Goal: Book appointment/travel/reservation

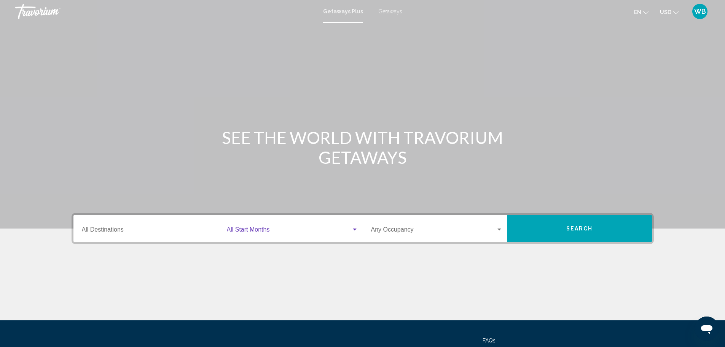
click at [355, 229] on div "Search widget" at bounding box center [355, 229] width 4 height 2
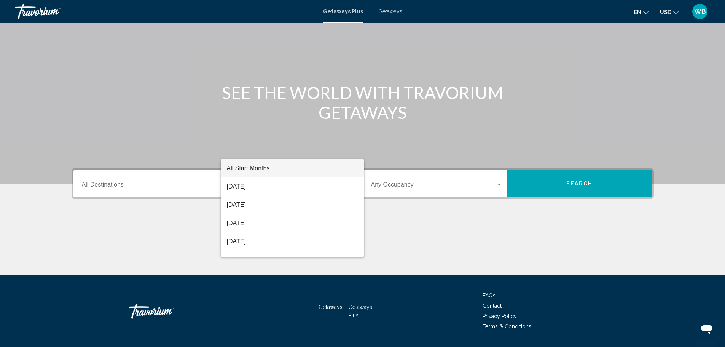
scroll to position [67, 0]
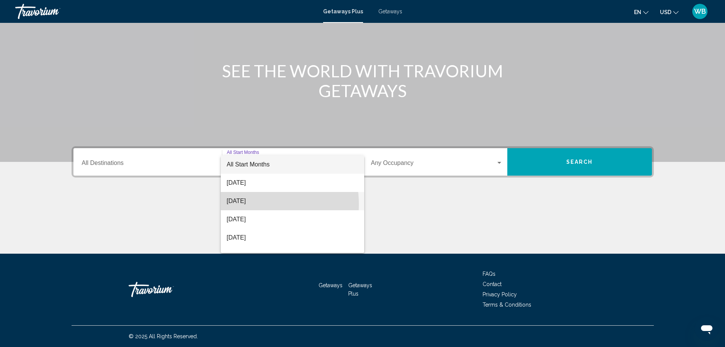
click at [246, 204] on span "[DATE]" at bounding box center [292, 201] width 131 height 18
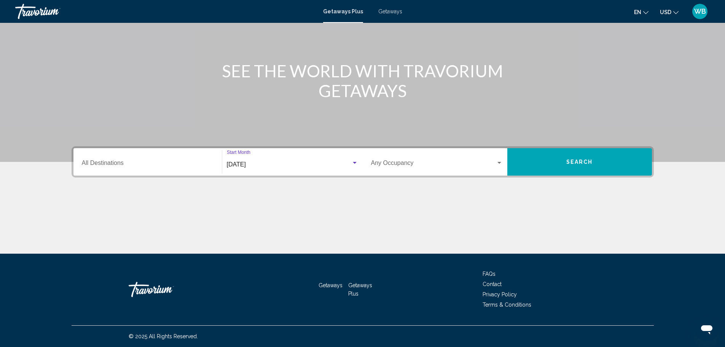
click at [499, 162] on div "Search widget" at bounding box center [499, 163] width 4 height 2
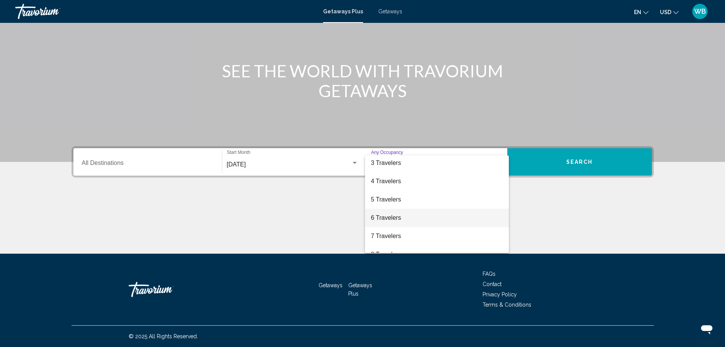
scroll to position [0, 0]
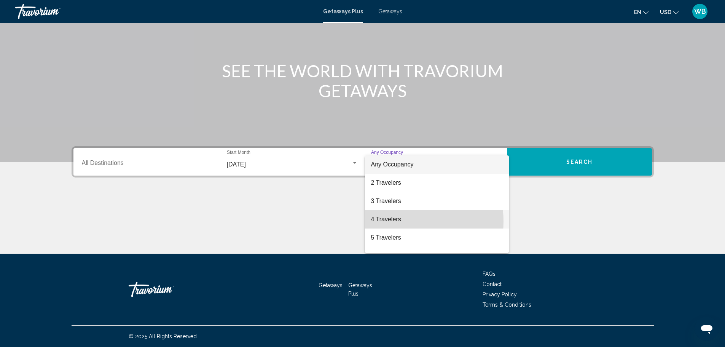
click at [390, 221] on span "4 Travelers" at bounding box center [437, 219] width 132 height 18
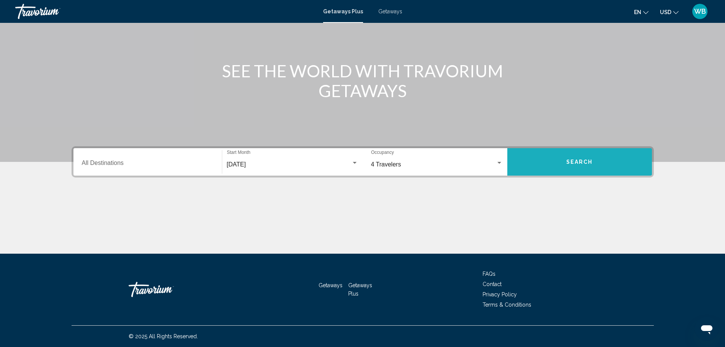
click at [601, 166] on button "Search" at bounding box center [579, 161] width 145 height 27
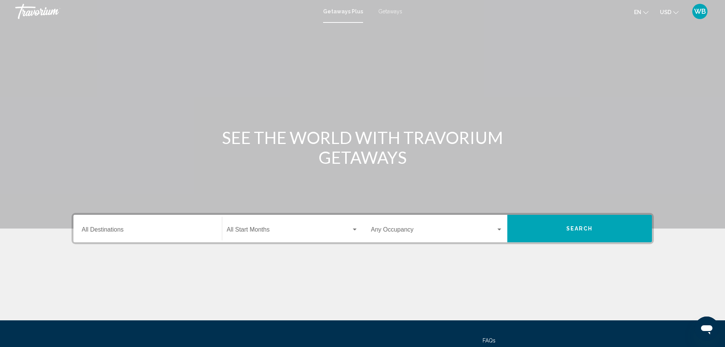
click at [112, 225] on div "Destination All Destinations" at bounding box center [148, 228] width 132 height 24
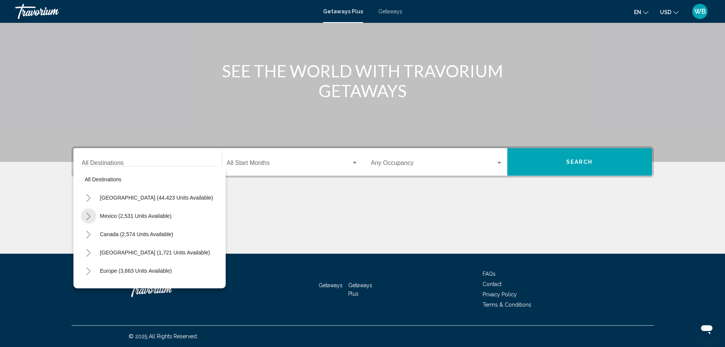
click at [86, 214] on icon "Toggle Mexico (2,531 units available)" at bounding box center [89, 216] width 6 height 8
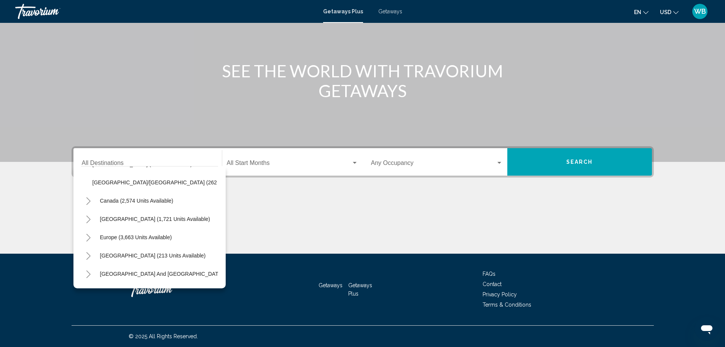
scroll to position [228, 0]
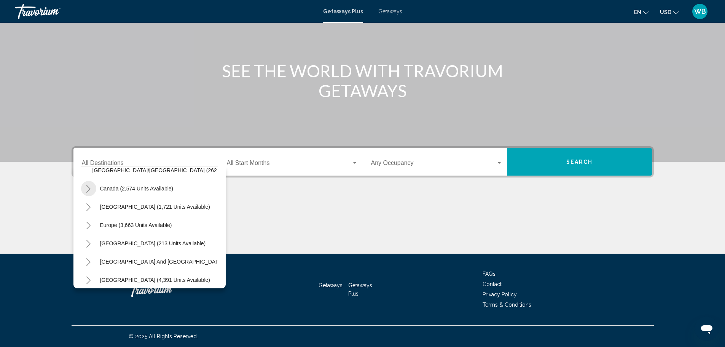
click at [87, 188] on icon "Toggle Canada (2,574 units available)" at bounding box center [89, 189] width 6 height 8
click at [91, 189] on icon "Toggle Canada (2,574 units available)" at bounding box center [89, 189] width 6 height 8
click at [89, 207] on icon "Toggle Caribbean & Atlantic Islands (1,721 units available)" at bounding box center [89, 207] width 6 height 8
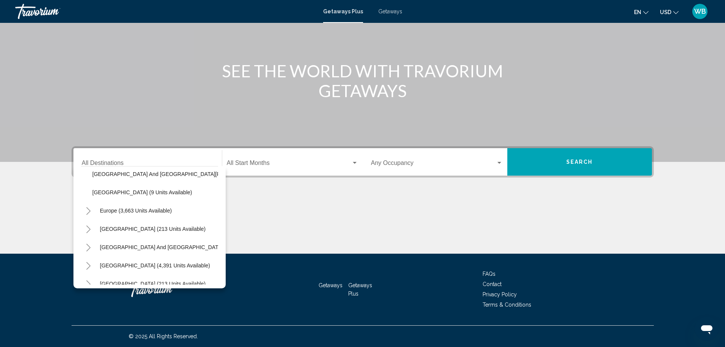
scroll to position [382, 0]
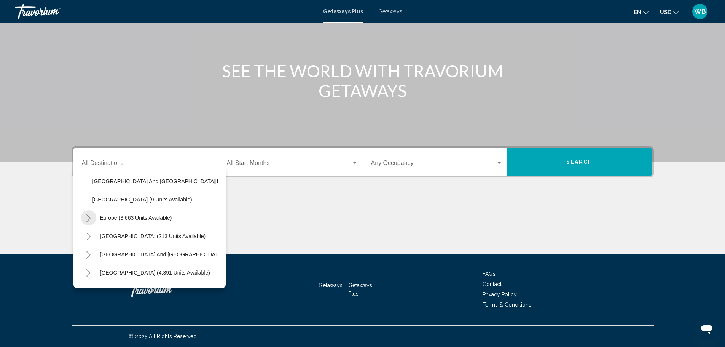
click at [87, 218] on icon "Toggle Europe (3,663 units available)" at bounding box center [89, 218] width 6 height 8
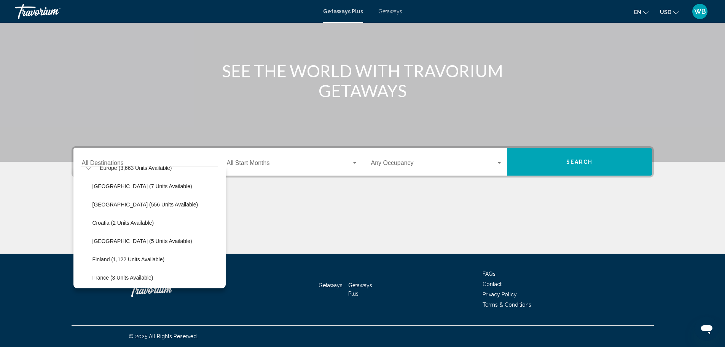
scroll to position [420, 0]
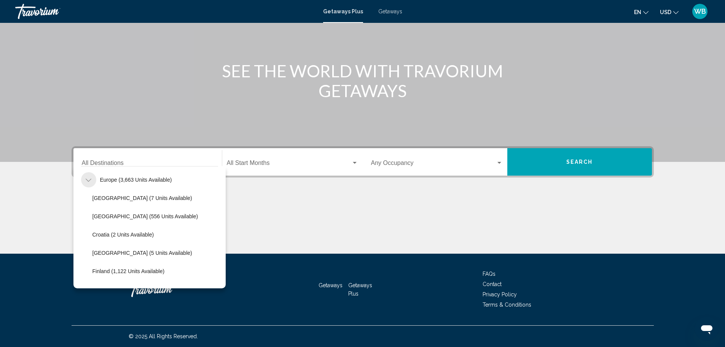
click at [87, 179] on icon "Toggle Europe (3,663 units available)" at bounding box center [89, 180] width 6 height 8
click at [87, 197] on icon "Toggle Australia (213 units available)" at bounding box center [89, 198] width 6 height 8
click at [89, 199] on icon "Toggle Australia (213 units available)" at bounding box center [89, 198] width 6 height 8
click at [87, 216] on icon "Toggle South Pacific and Oceania (142 units available)" at bounding box center [89, 217] width 6 height 8
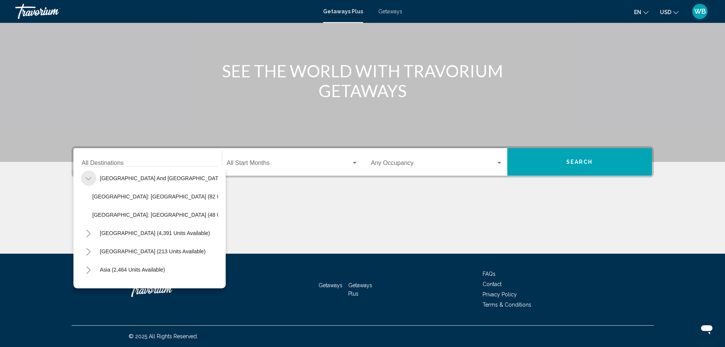
click at [86, 179] on icon "Toggle South Pacific and Oceania (142 units available)" at bounding box center [89, 179] width 6 height 8
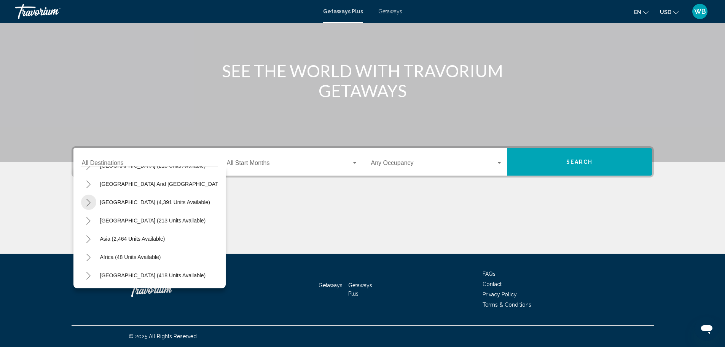
click at [86, 199] on icon "Toggle South America (4,391 units available)" at bounding box center [89, 203] width 6 height 8
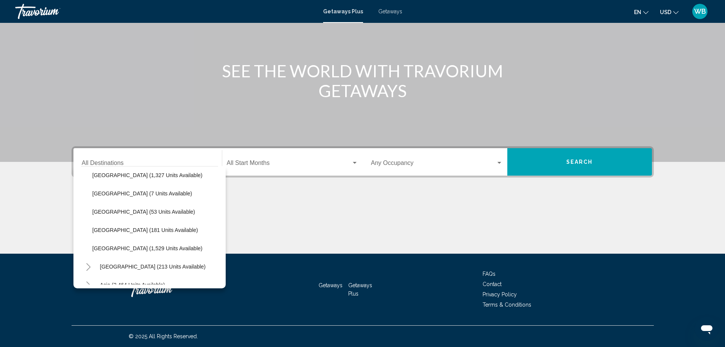
scroll to position [496, 0]
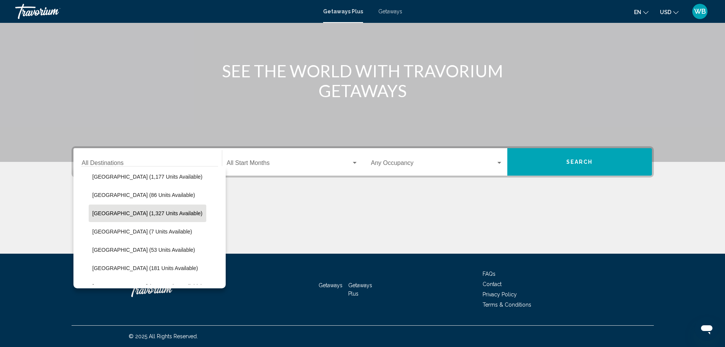
click at [97, 209] on button "[GEOGRAPHIC_DATA] (1,327 units available)" at bounding box center [148, 212] width 118 height 17
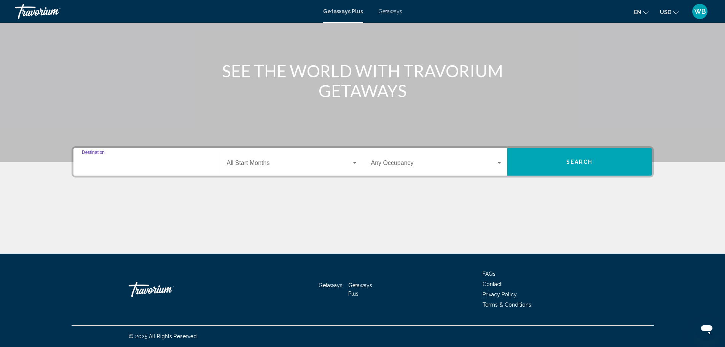
type input "**********"
click at [355, 162] on div "Search widget" at bounding box center [355, 163] width 4 height 2
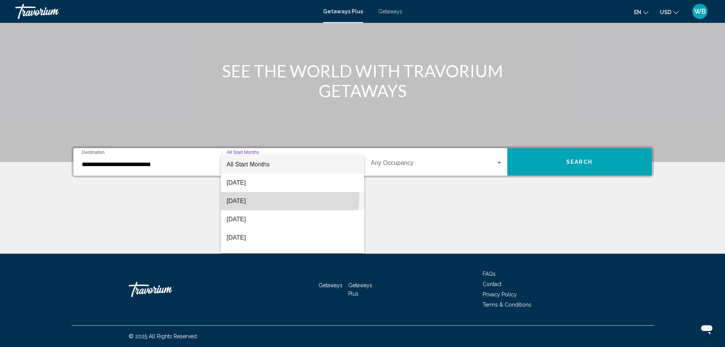
click at [288, 198] on span "[DATE]" at bounding box center [292, 201] width 131 height 18
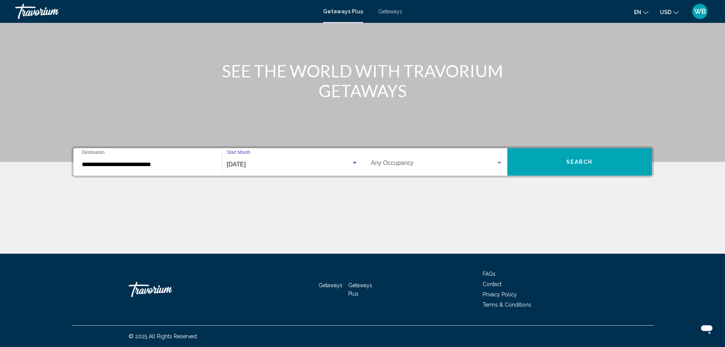
click at [498, 161] on div "Search widget" at bounding box center [499, 163] width 7 height 6
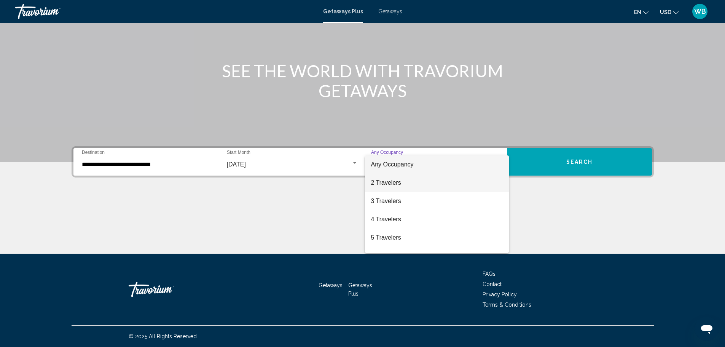
click at [429, 181] on span "2 Travelers" at bounding box center [437, 182] width 132 height 18
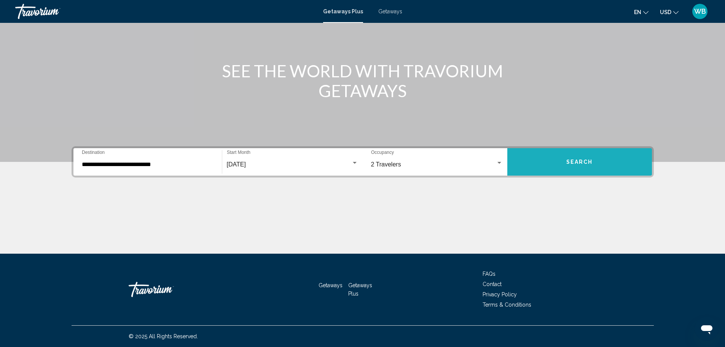
click at [579, 166] on button "Search" at bounding box center [579, 161] width 145 height 27
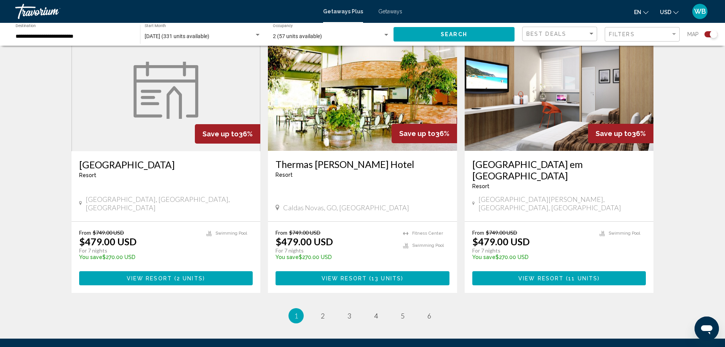
scroll to position [1103, 0]
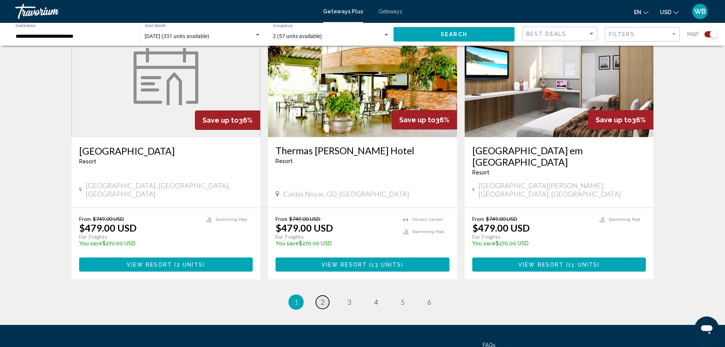
click at [324, 297] on span "2" at bounding box center [323, 301] width 4 height 8
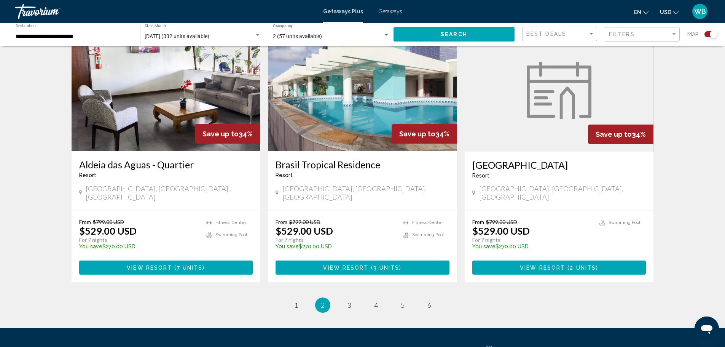
scroll to position [1103, 0]
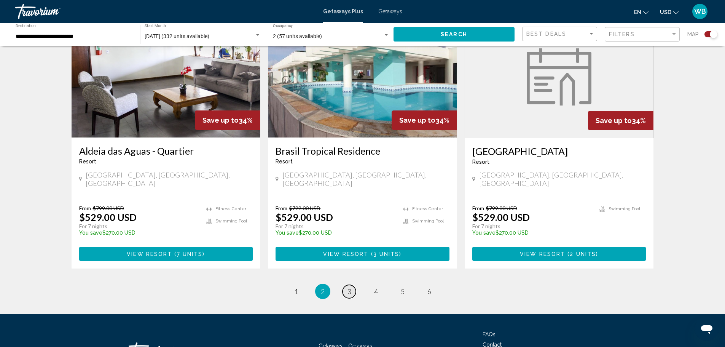
click at [349, 287] on span "3" at bounding box center [349, 291] width 4 height 8
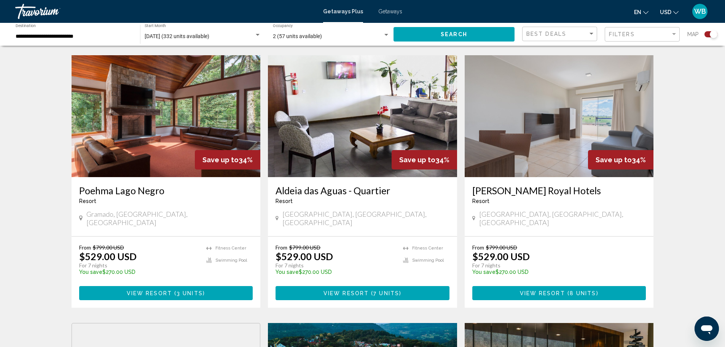
scroll to position [799, 0]
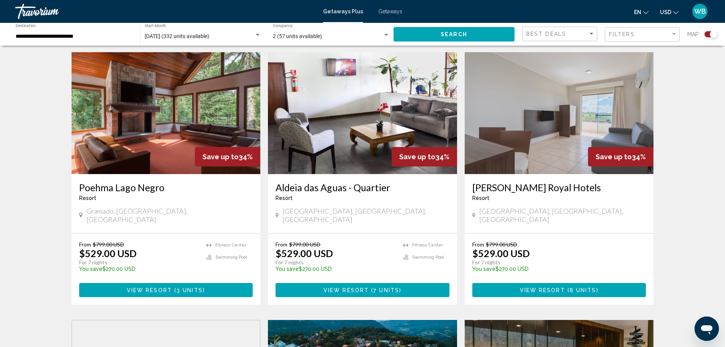
click at [119, 102] on img "Main content" at bounding box center [166, 113] width 189 height 122
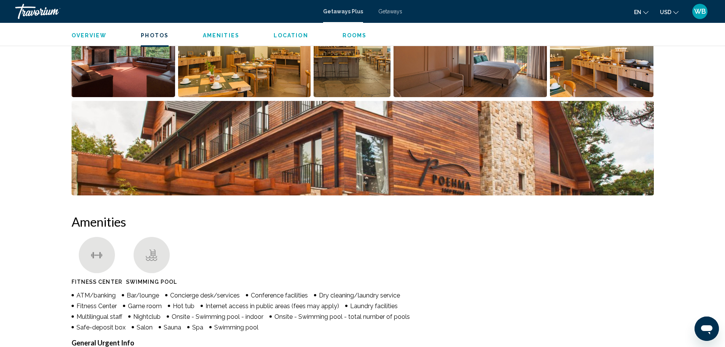
scroll to position [380, 0]
